Goal: Information Seeking & Learning: Learn about a topic

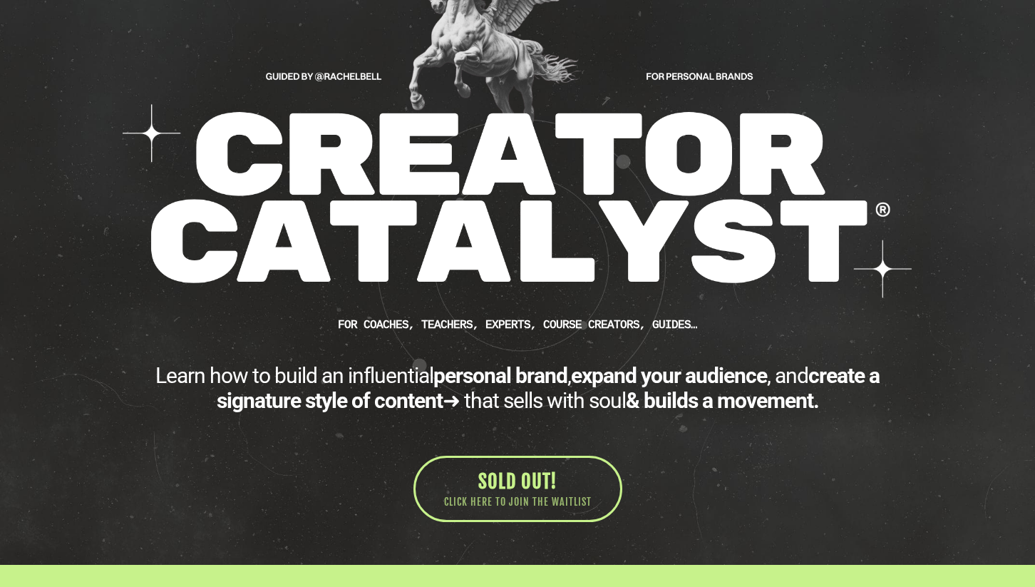
scroll to position [180, 0]
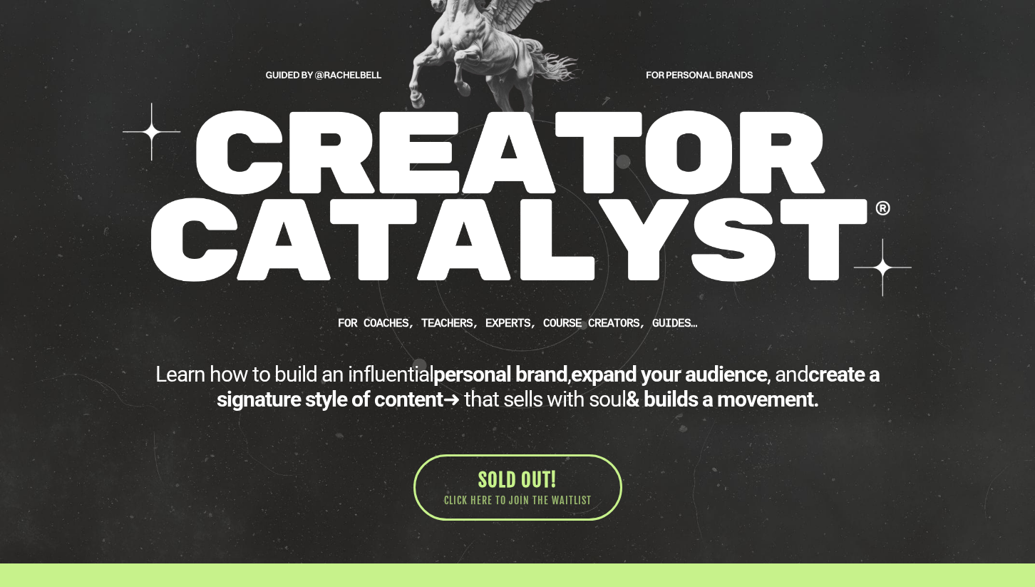
click at [491, 400] on div "Learn how to build an influential personal brand , expand your audience , and c…" at bounding box center [517, 386] width 784 height 50
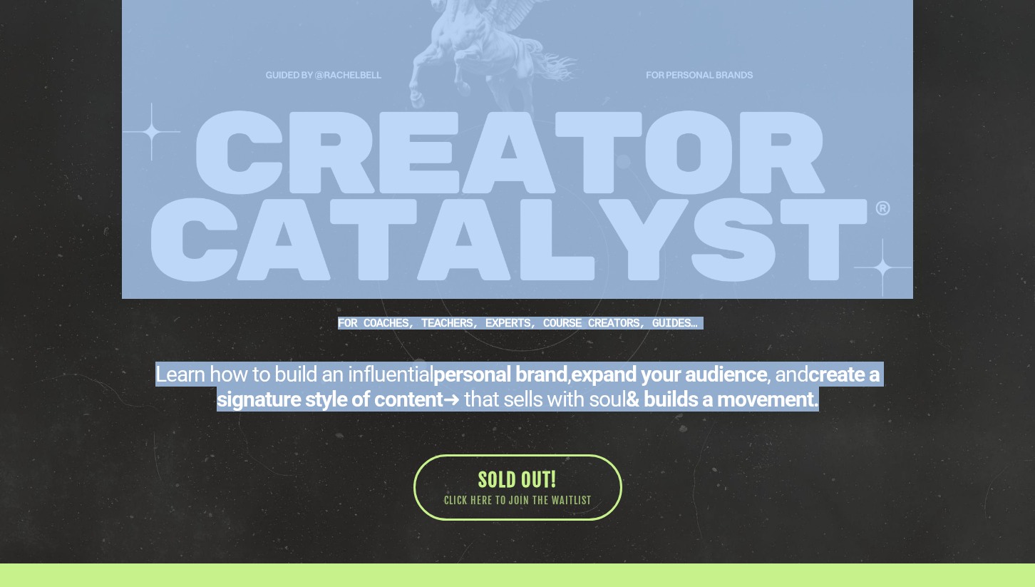
drag, startPoint x: 846, startPoint y: 416, endPoint x: 239, endPoint y: 275, distance: 622.7
click at [239, 275] on div "CUSTOM JAVASCRIPT / HTML FOR Coaches, teachers, experts, course creators, guide…" at bounding box center [517, 218] width 805 height 603
click at [239, 275] on img at bounding box center [517, 107] width 791 height 381
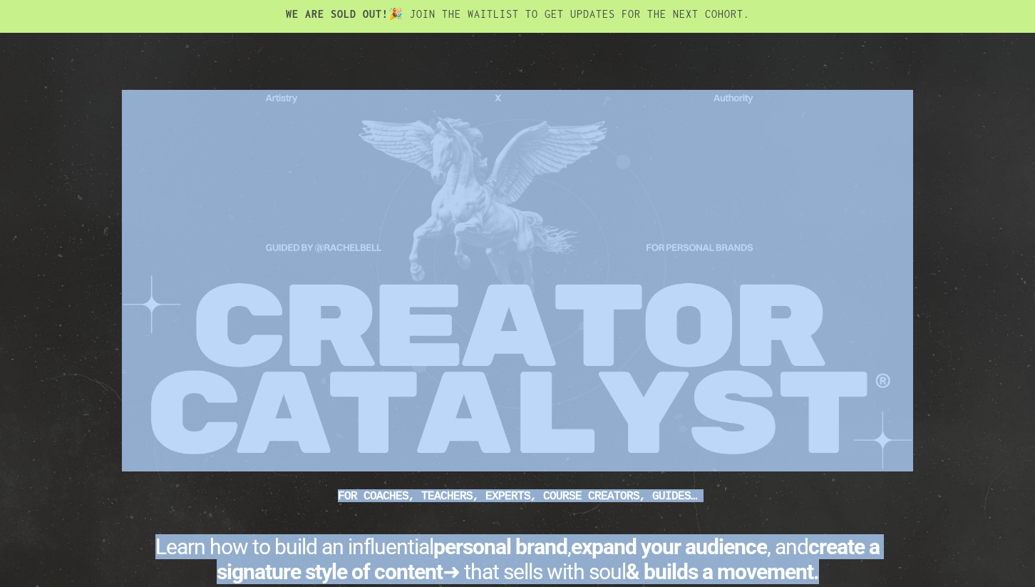
scroll to position [0, 0]
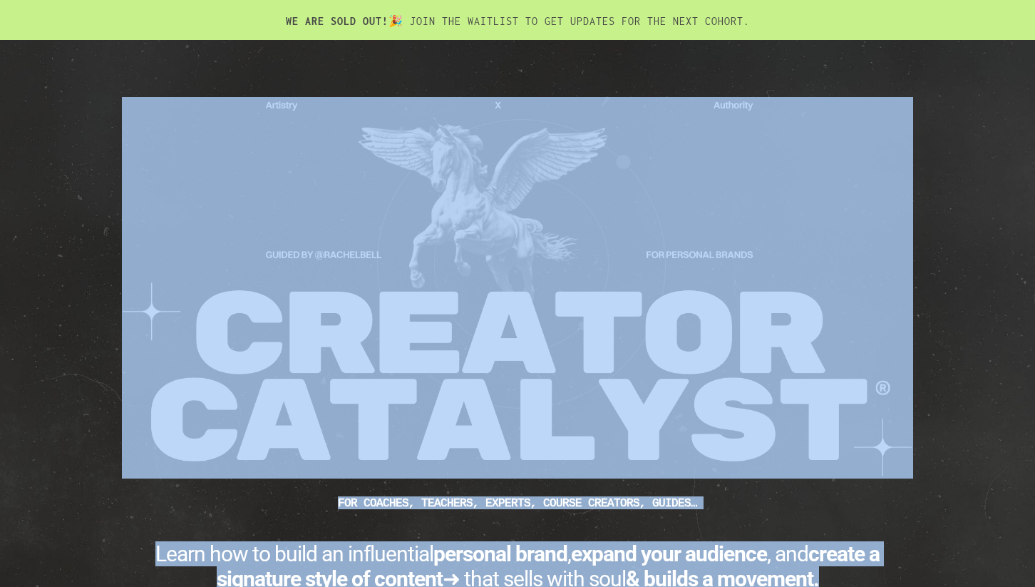
click at [354, 238] on img at bounding box center [517, 287] width 791 height 381
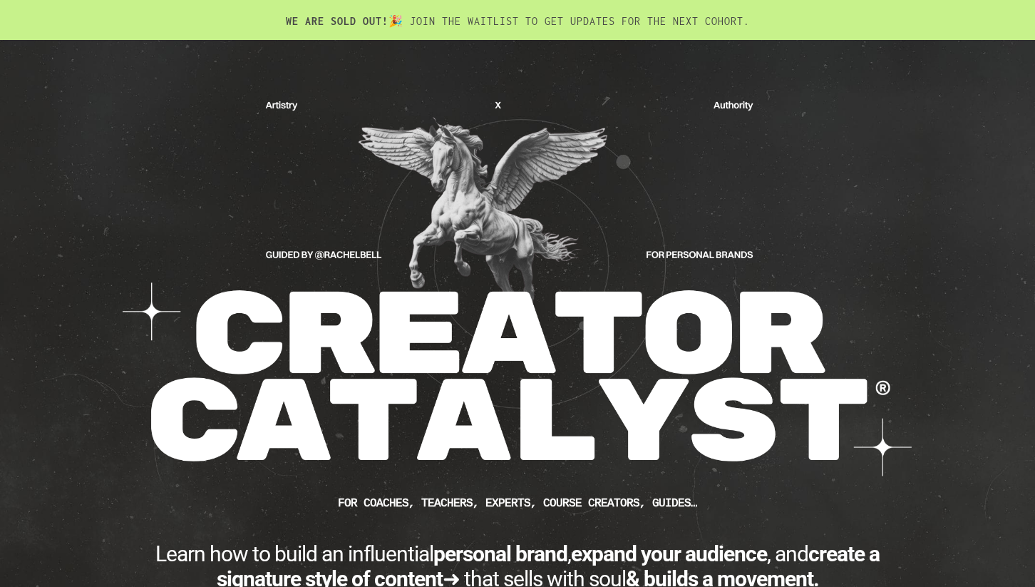
click at [93, 153] on div "CUSTOM JAVASCRIPT / HTML FOR Coaches, teachers, experts, course creators, guide…" at bounding box center [517, 391] width 1035 height 703
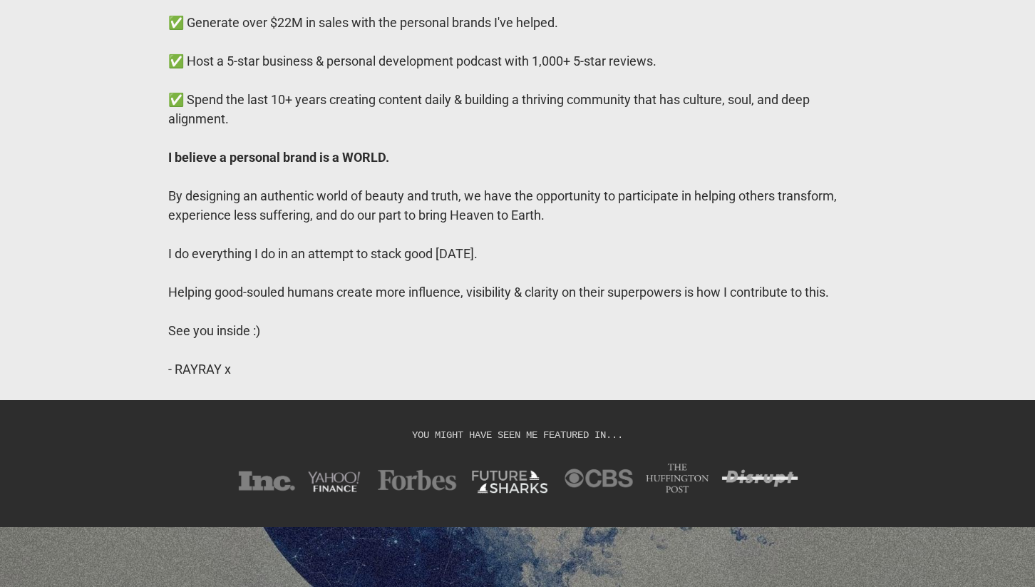
scroll to position [11783, 0]
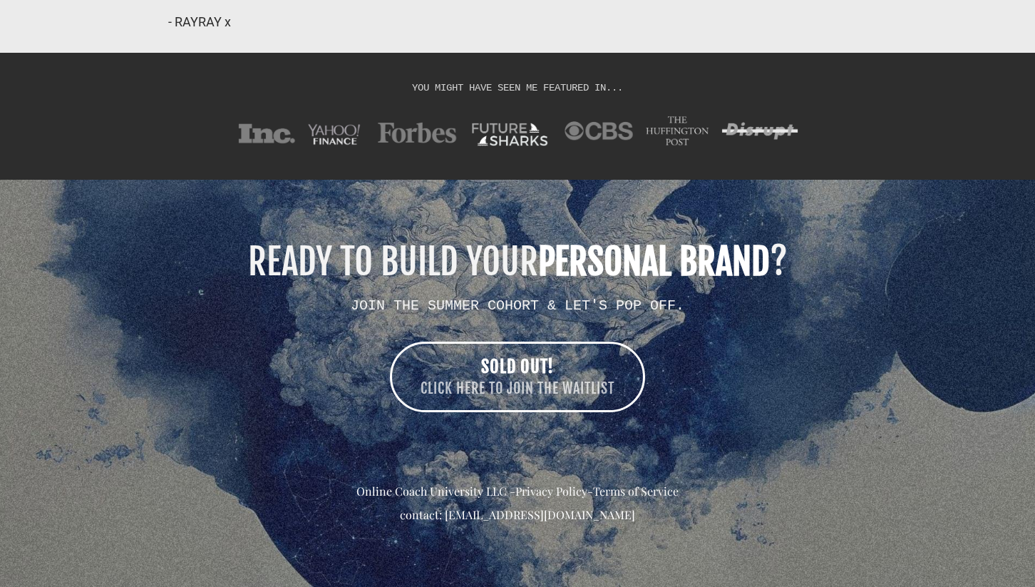
drag, startPoint x: 494, startPoint y: 490, endPoint x: 1017, endPoint y: 75, distance: 667.6
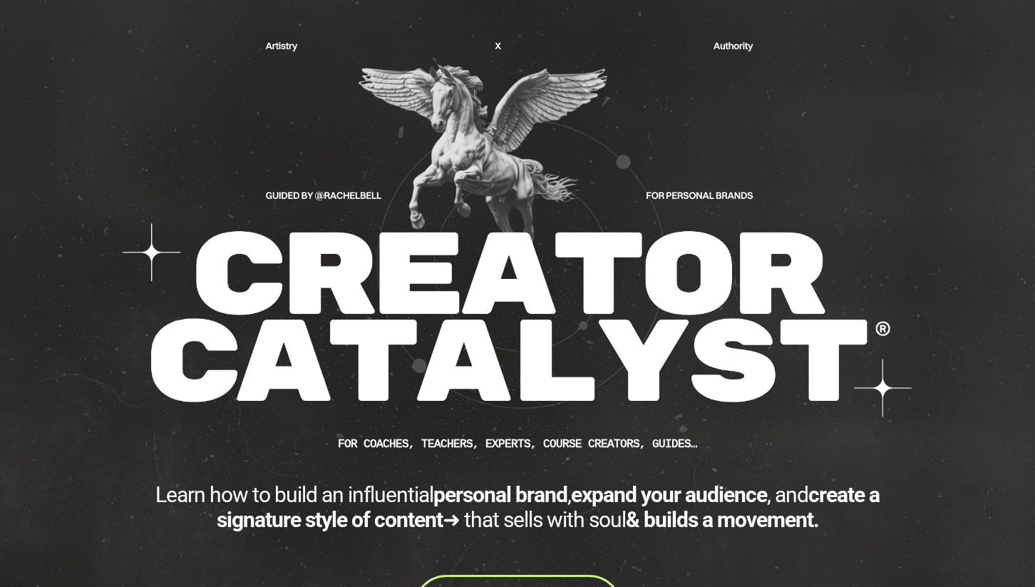
scroll to position [67, 0]
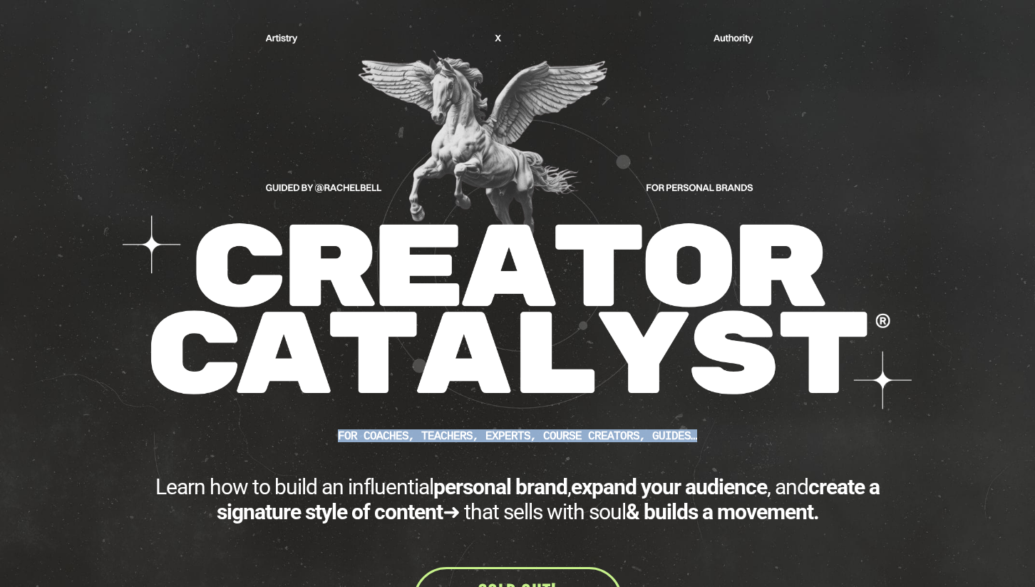
drag, startPoint x: 344, startPoint y: 438, endPoint x: 701, endPoint y: 430, distance: 357.1
click at [701, 430] on div "FOR Coaches, teachers, experts, course creators, guides…" at bounding box center [517, 435] width 784 height 13
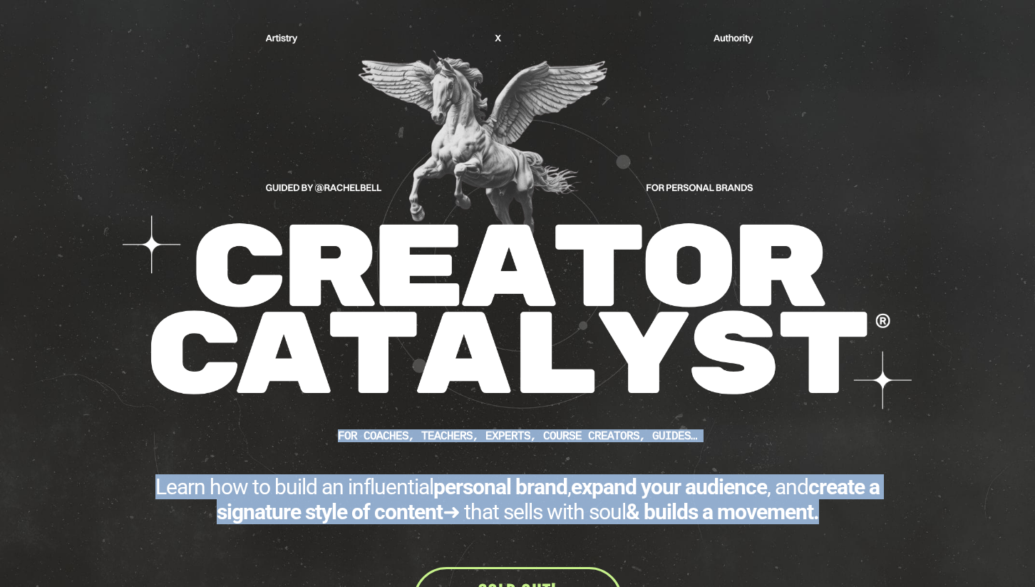
drag, startPoint x: 828, startPoint y: 517, endPoint x: 341, endPoint y: 439, distance: 493.0
click at [341, 439] on div "CUSTOM JAVASCRIPT / HTML FOR Coaches, teachers, experts, course creators, guide…" at bounding box center [517, 331] width 805 height 603
copy div "FOR Coaches, teachers, experts, course creators, guides… Learn how to build an …"
